Goal: Transaction & Acquisition: Purchase product/service

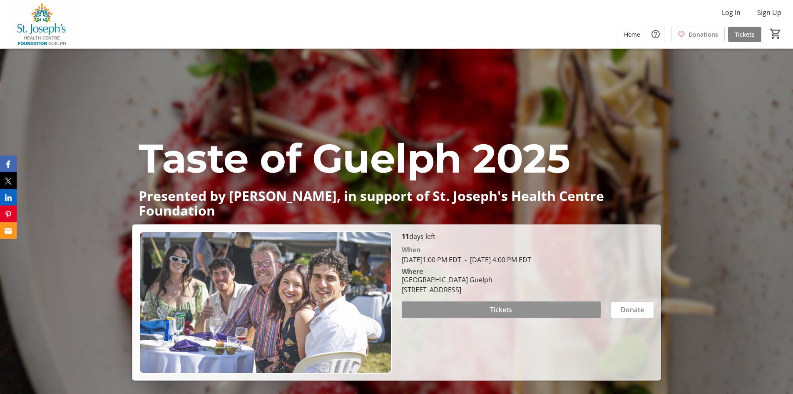
click at [505, 309] on span "Tickets" at bounding box center [501, 309] width 22 height 10
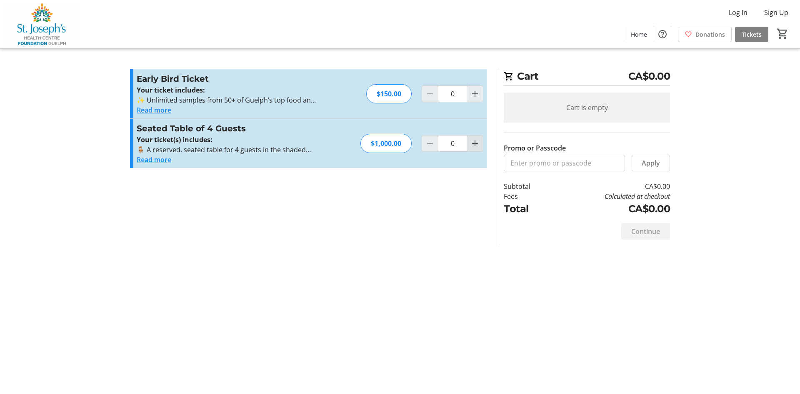
click at [474, 141] on mat-icon "Increment by one" at bounding box center [475, 143] width 10 height 10
type input "1"
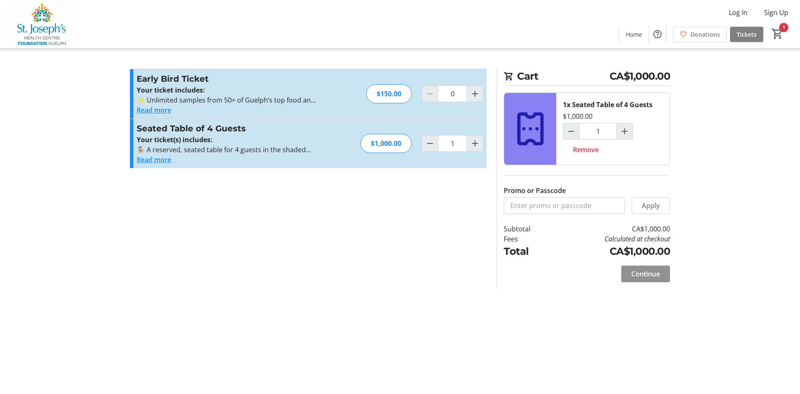
click at [656, 277] on span "Continue" at bounding box center [645, 274] width 29 height 10
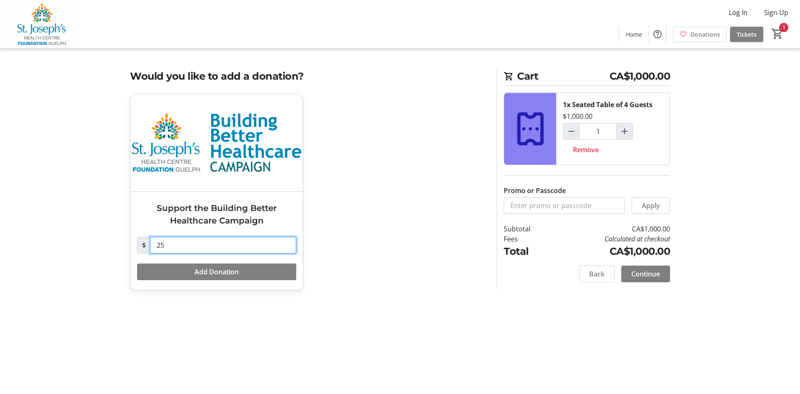
drag, startPoint x: 211, startPoint y: 245, endPoint x: 61, endPoint y: 244, distance: 149.5
click at [61, 244] on tr-checkout-feature-upsell-ui "Cart CA$1,000.00 1x Seated Table of 4 Guests $1,000.00 1 Remove Promo or Passco…" at bounding box center [400, 197] width 800 height 394
type input "0"
click at [658, 270] on span "Continue" at bounding box center [645, 274] width 29 height 10
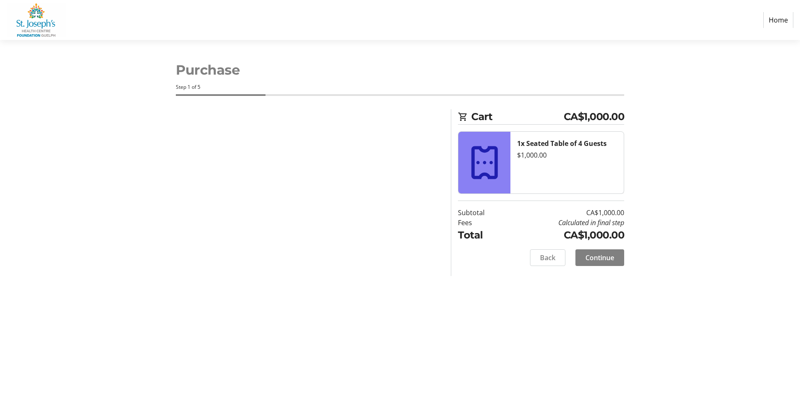
select select "CA"
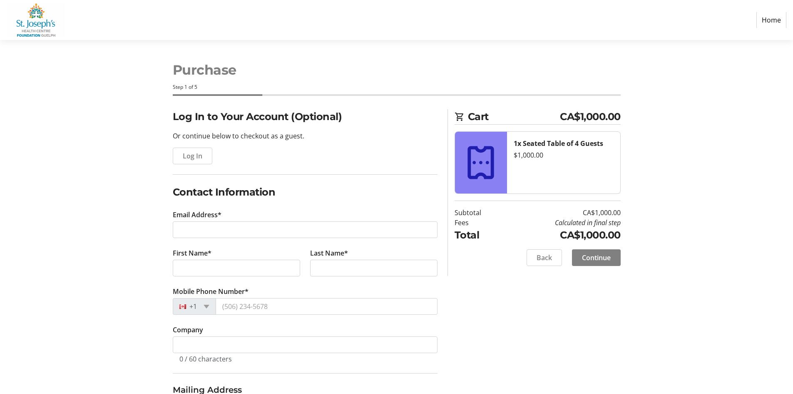
click at [174, 220] on tr-form-field "Email Address*" at bounding box center [305, 228] width 265 height 38
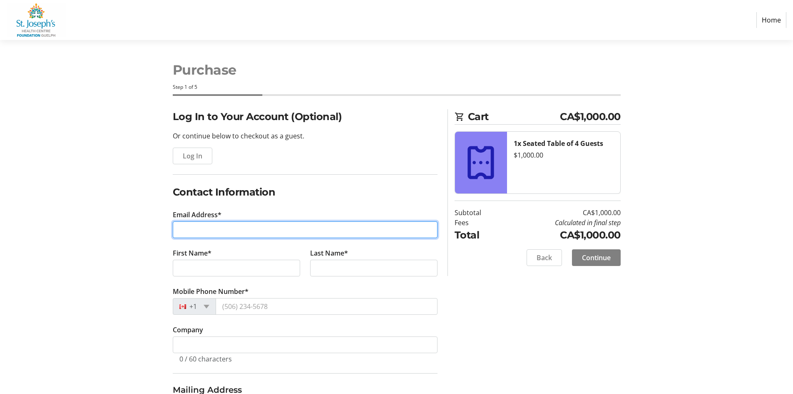
click at [204, 229] on input "Email Address*" at bounding box center [305, 229] width 265 height 17
type input "[EMAIL_ADDRESS][DOMAIN_NAME]"
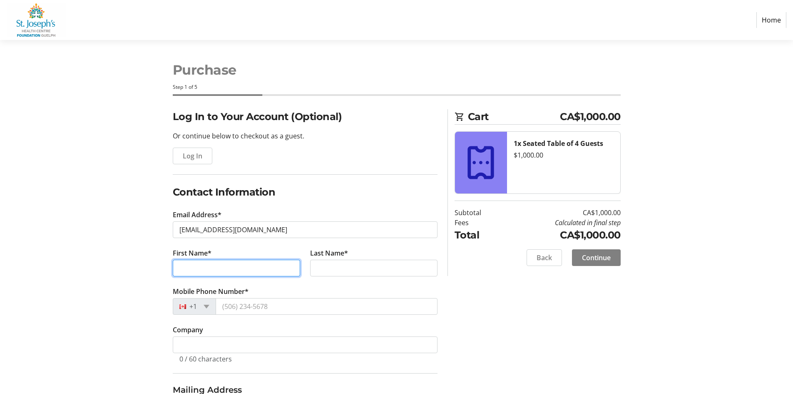
type input "[PERSON_NAME]"
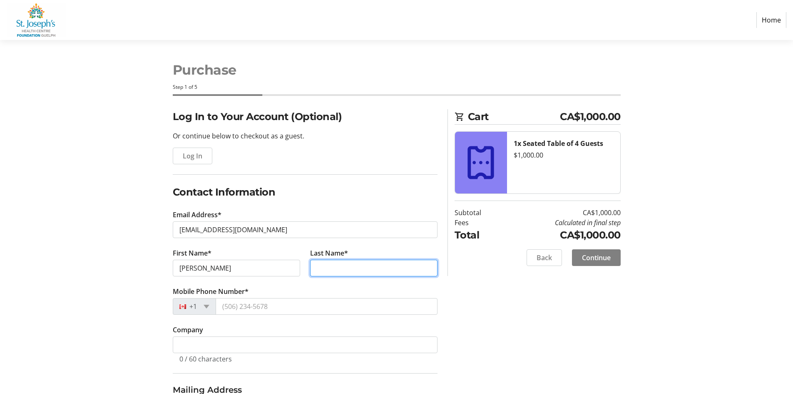
type input "[PERSON_NAME]"
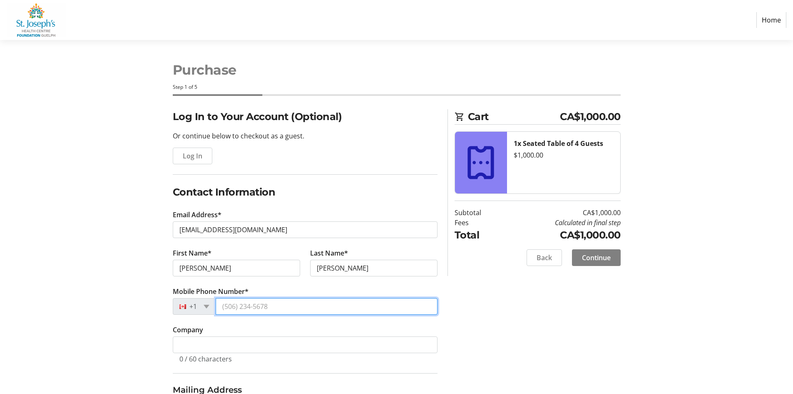
type input "[PHONE_NUMBER]"
type input "[STREET_ADDRESS]"
type input "Puslinch"
select select "ON"
type input "N0B 2J0"
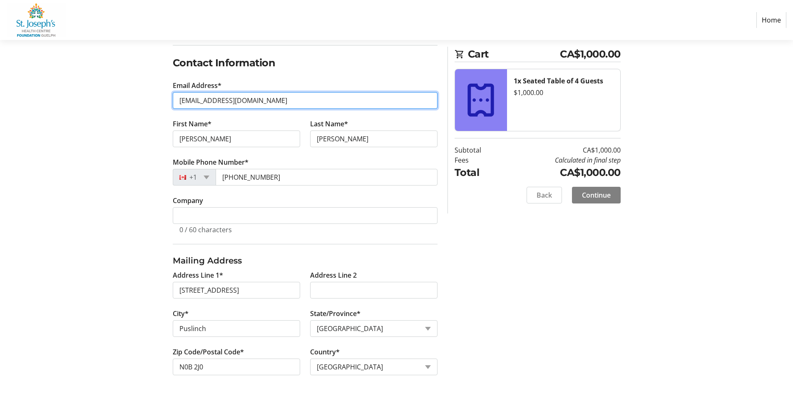
scroll to position [130, 0]
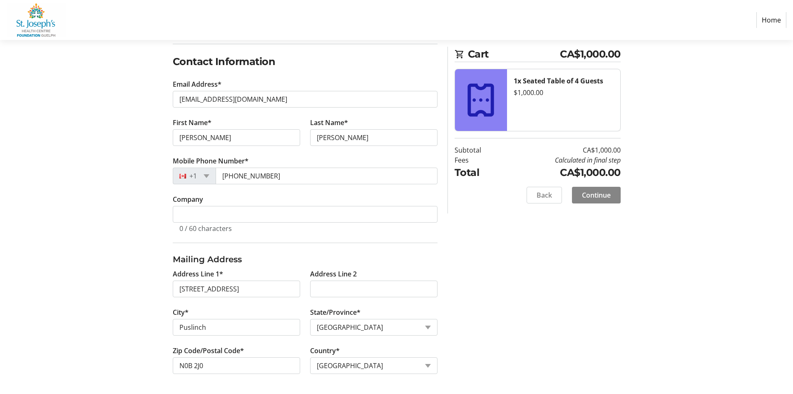
click at [586, 197] on span "Continue" at bounding box center [596, 195] width 29 height 10
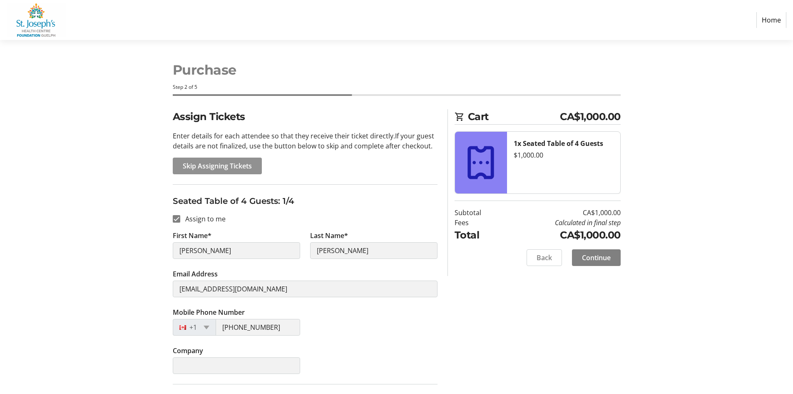
click at [228, 166] on span "Skip Assigning Tickets" at bounding box center [217, 166] width 69 height 10
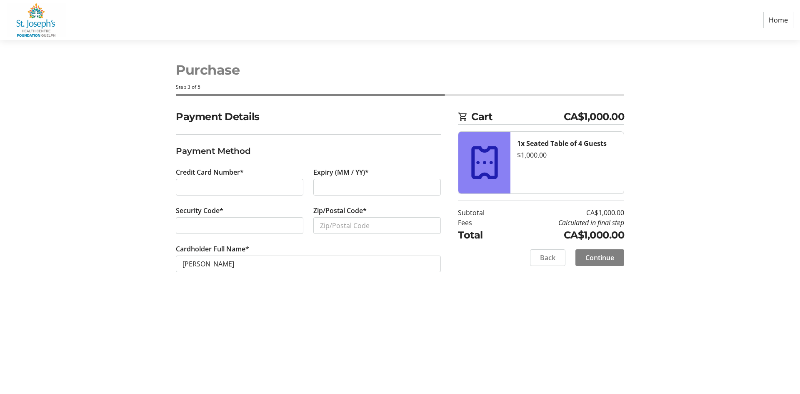
click at [232, 193] on div at bounding box center [239, 187] width 127 height 17
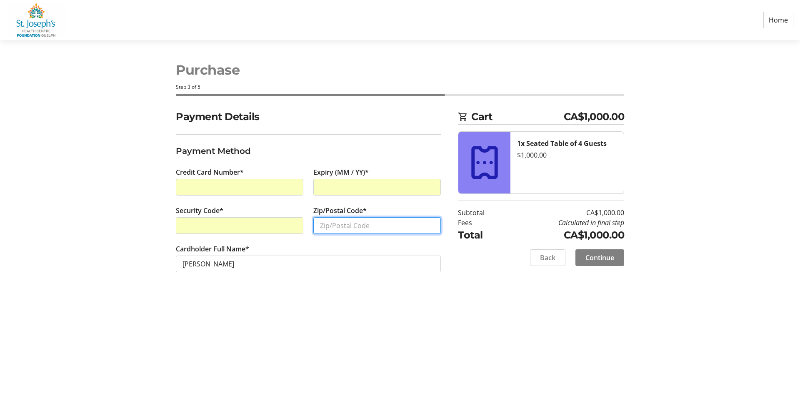
click at [335, 219] on input "Zip/Postal Code*" at bounding box center [376, 225] width 127 height 17
type input "n"
type input "N0B2J0"
click at [589, 257] on span "Continue" at bounding box center [599, 257] width 29 height 10
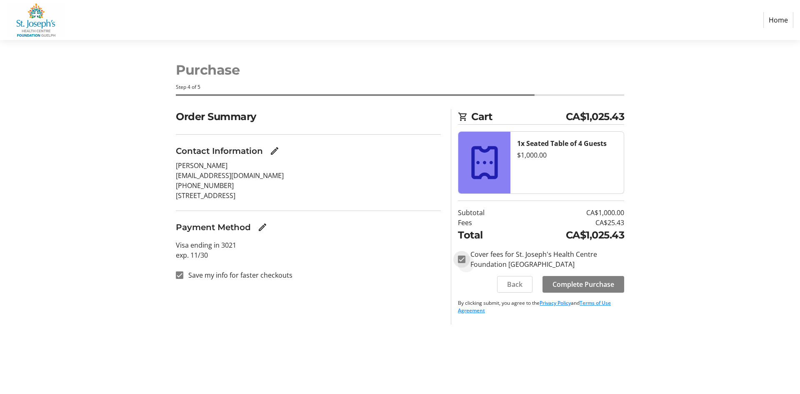
click at [458, 258] on input "Cover fees for St. Joseph's Health Centre Foundation [GEOGRAPHIC_DATA]" at bounding box center [461, 258] width 7 height 7
checkbox input "false"
click at [584, 288] on span "Complete Purchase" at bounding box center [583, 284] width 62 height 10
